Goal: Check status: Check status

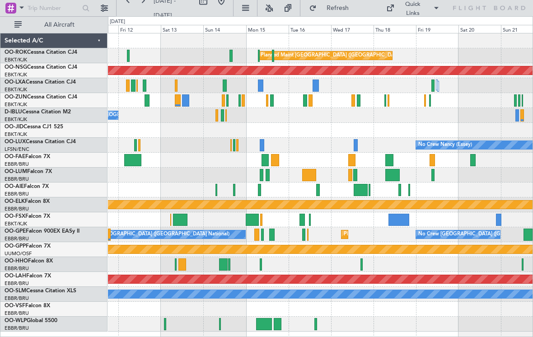
click at [383, 101] on div "Planned Maint Kortrijk-[GEOGRAPHIC_DATA]" at bounding box center [320, 100] width 424 height 15
click at [384, 101] on div at bounding box center [385, 100] width 2 height 12
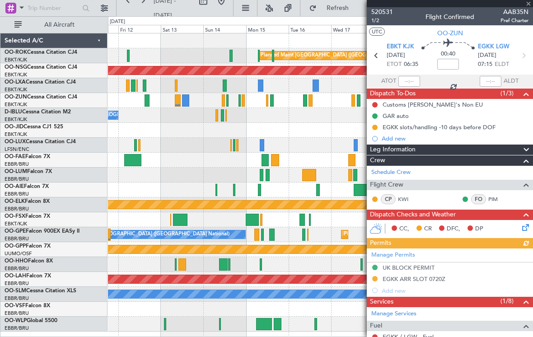
click at [529, 4] on div at bounding box center [450, 3] width 166 height 7
click at [528, 6] on span at bounding box center [528, 4] width 9 height 8
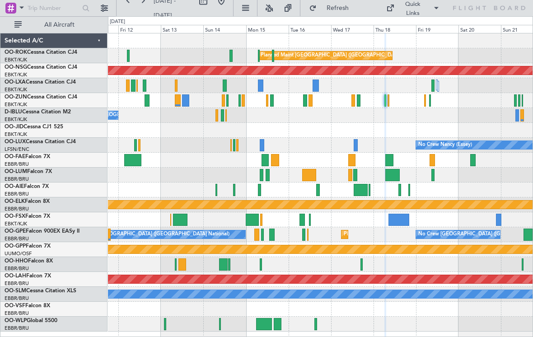
type input "0"
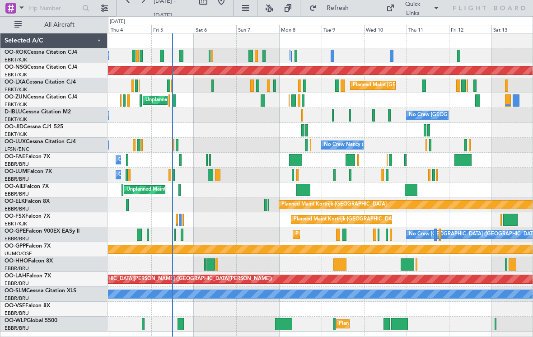
click at [210, 89] on div "Planned Maint [GEOGRAPHIC_DATA] ([GEOGRAPHIC_DATA] National)" at bounding box center [320, 85] width 424 height 15
click at [214, 89] on div "Planned Maint [GEOGRAPHIC_DATA] ([GEOGRAPHIC_DATA] National)" at bounding box center [320, 85] width 424 height 15
click at [215, 85] on div "Planned Maint [GEOGRAPHIC_DATA] ([GEOGRAPHIC_DATA] National)" at bounding box center [320, 85] width 424 height 15
click at [214, 86] on div "Planned Maint [GEOGRAPHIC_DATA] ([GEOGRAPHIC_DATA] National)" at bounding box center [320, 85] width 424 height 15
click at [212, 89] on div at bounding box center [212, 85] width 2 height 12
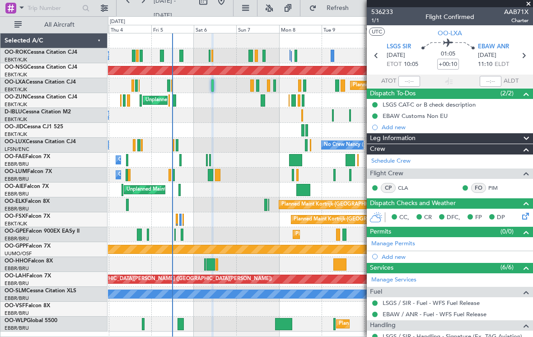
click at [528, 6] on span at bounding box center [528, 4] width 9 height 8
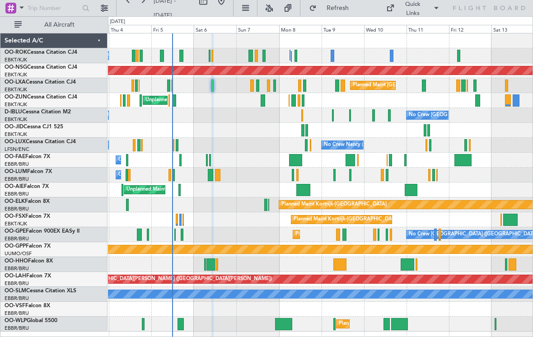
type input "0"
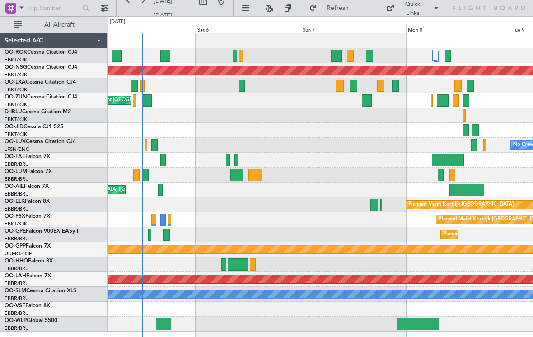
click at [353, 94] on div "Unplanned Maint [GEOGRAPHIC_DATA] ([GEOGRAPHIC_DATA])" at bounding box center [320, 100] width 424 height 15
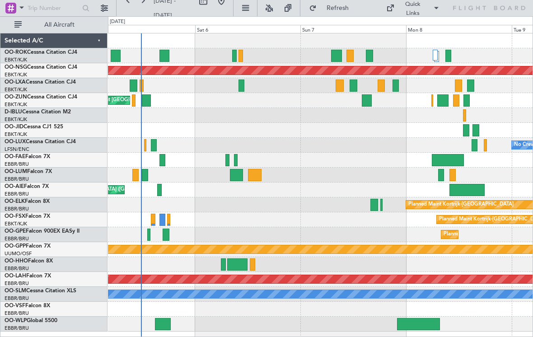
click at [341, 88] on div at bounding box center [340, 85] width 8 height 12
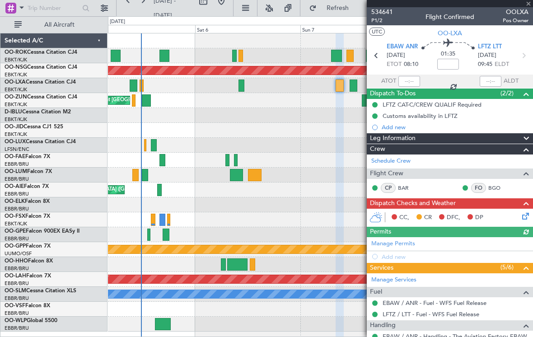
click at [528, 4] on div at bounding box center [450, 3] width 166 height 7
click at [528, 6] on span at bounding box center [528, 4] width 9 height 8
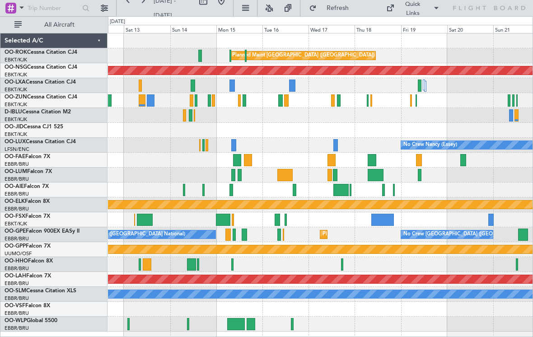
click at [284, 104] on div at bounding box center [286, 100] width 5 height 12
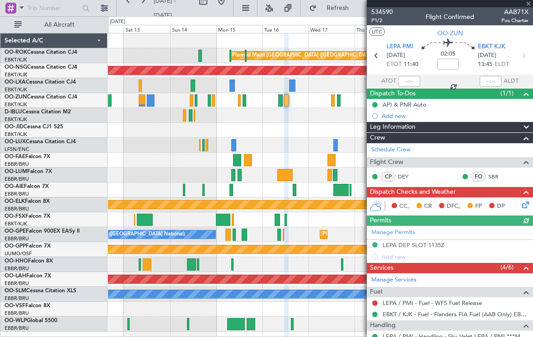
click at [531, 8] on div "534590 P1/2 Flight Confirmed AAB71X Pos Charter" at bounding box center [450, 16] width 166 height 18
click at [529, 6] on span at bounding box center [528, 4] width 9 height 8
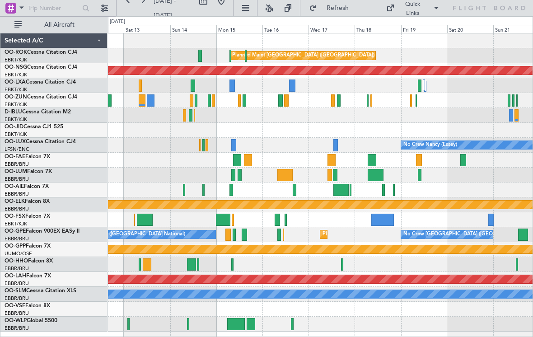
click at [339, 103] on div at bounding box center [339, 100] width 4 height 12
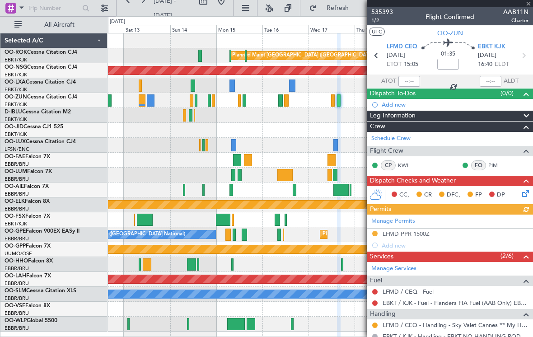
click at [532, 7] on html "[DATE] - [DATE] Refresh Quick Links All Aircraft Planned Maint [GEOGRAPHIC_DATA…" at bounding box center [266, 168] width 533 height 337
click at [530, 7] on div "535393 1/2 Flight Confirmed AAB11N Charter" at bounding box center [450, 16] width 166 height 18
click at [530, 5] on span at bounding box center [528, 4] width 9 height 8
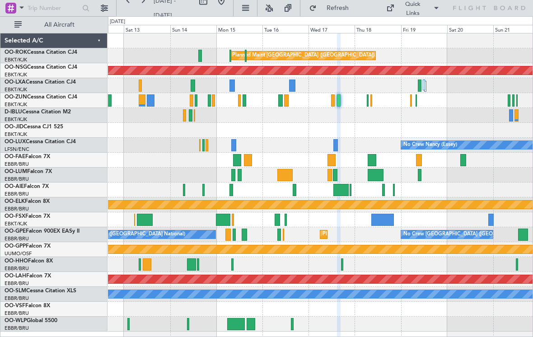
type input "0"
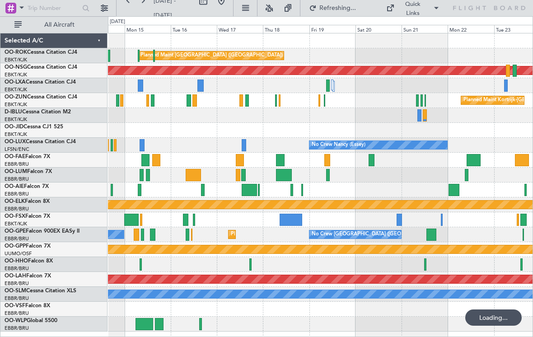
click at [321, 112] on div at bounding box center [320, 115] width 424 height 15
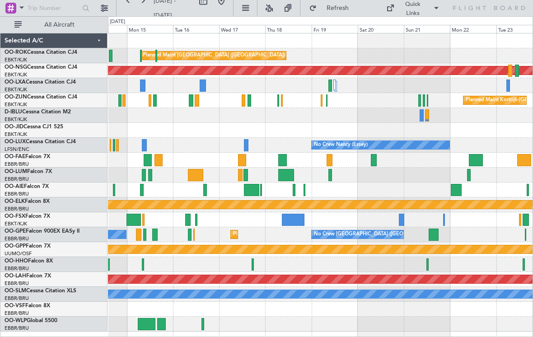
click at [328, 99] on div "Planned Maint Kortrijk-[GEOGRAPHIC_DATA]" at bounding box center [320, 100] width 424 height 15
